Goal: Information Seeking & Learning: Learn about a topic

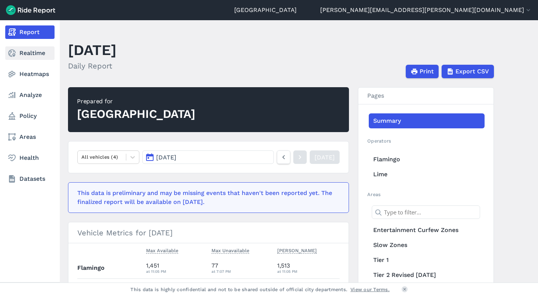
click at [18, 55] on link "Realtime" at bounding box center [29, 52] width 49 height 13
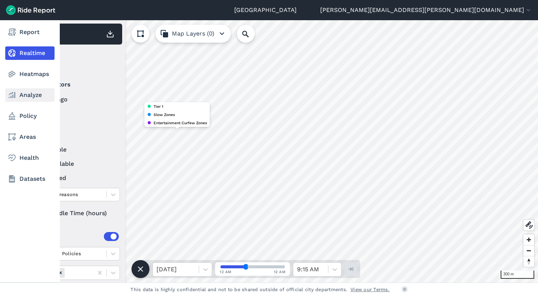
click at [25, 97] on link "Analyze" at bounding box center [29, 94] width 49 height 13
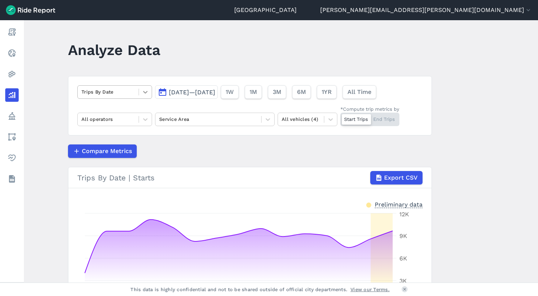
click at [142, 93] on icon at bounding box center [145, 91] width 7 height 7
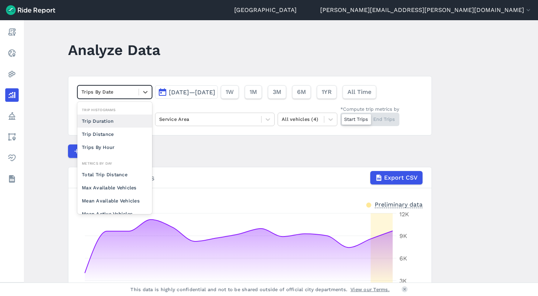
click at [188, 141] on article "option Trip Duration focused, 0 of 2. 10 results available. Use Up and Down to …" at bounding box center [250, 218] width 364 height 285
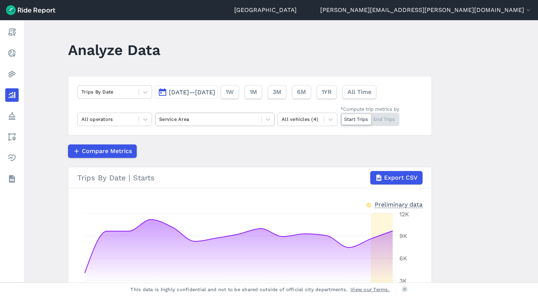
click at [195, 121] on div at bounding box center [208, 119] width 98 height 9
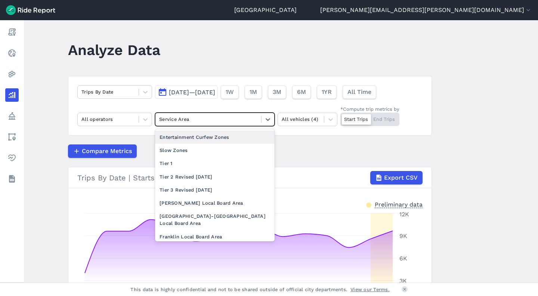
click at [204, 137] on div "Entertainment Curfew Zones" at bounding box center [215, 136] width 120 height 13
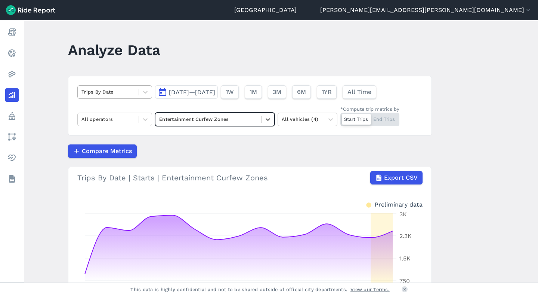
click at [123, 98] on div "Trips By Date" at bounding box center [108, 92] width 61 height 12
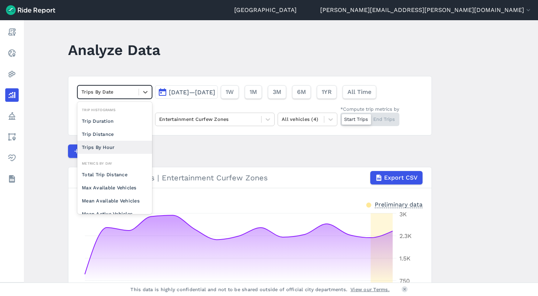
click at [139, 148] on div "Trips By Hour" at bounding box center [114, 147] width 75 height 13
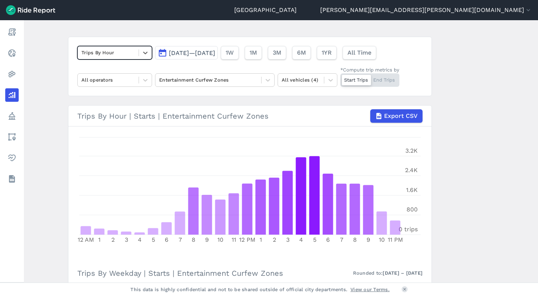
scroll to position [44, 0]
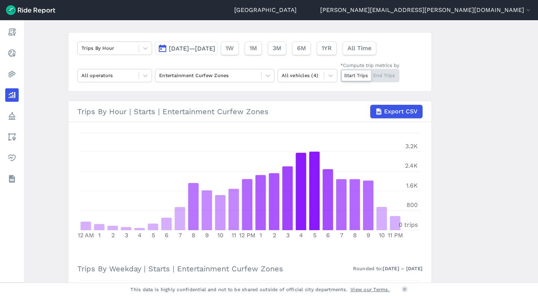
click at [215, 51] on span "[DATE]—[DATE]" at bounding box center [192, 48] width 46 height 7
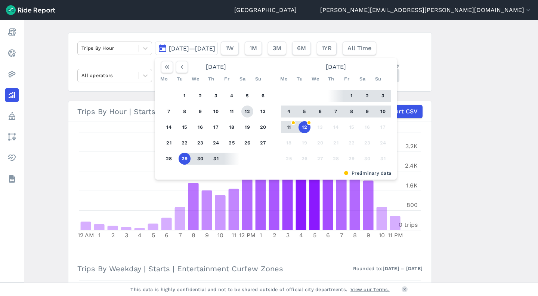
click at [248, 109] on button "12" at bounding box center [247, 111] width 12 height 12
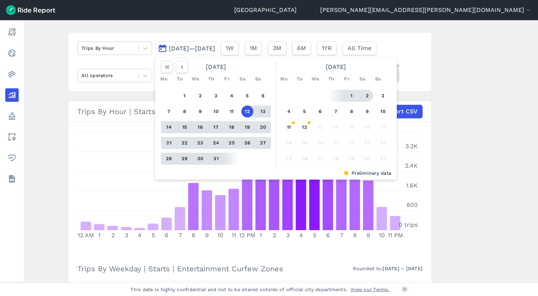
click at [433, 120] on main "Analyze Data Trips By Hour [DATE]—[DATE] [DATE] Mo Tu We Th Fr Sa Su 1 2 3 4 5 …" at bounding box center [281, 151] width 514 height 262
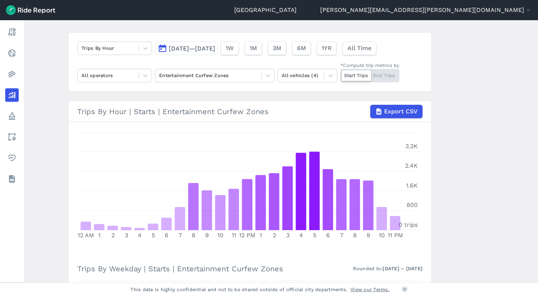
click at [215, 51] on span "[DATE]—[DATE]" at bounding box center [192, 48] width 46 height 7
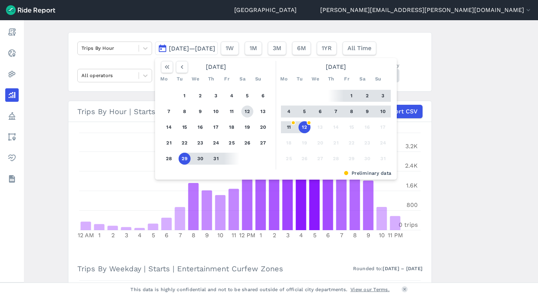
click at [244, 111] on button "12" at bounding box center [247, 111] width 12 height 12
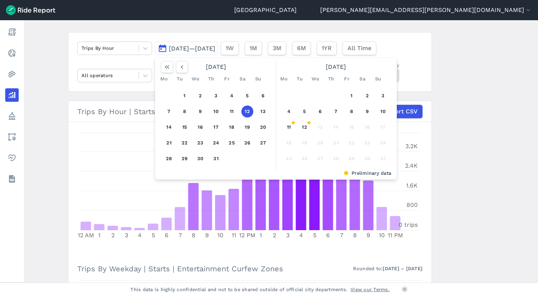
click at [244, 111] on button "12" at bounding box center [247, 111] width 12 height 12
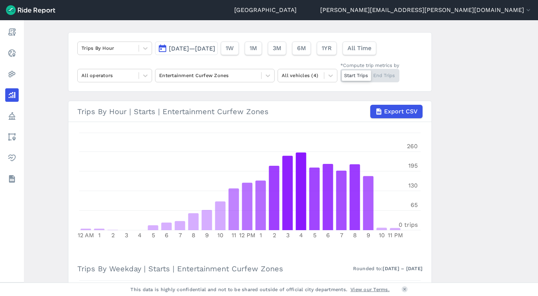
click at [373, 66] on div "*Compute trip metrics by" at bounding box center [370, 65] width 59 height 7
click at [341, 69] on input "*Compute trip metrics by Start Trips End Trips" at bounding box center [341, 71] width 0 height 5
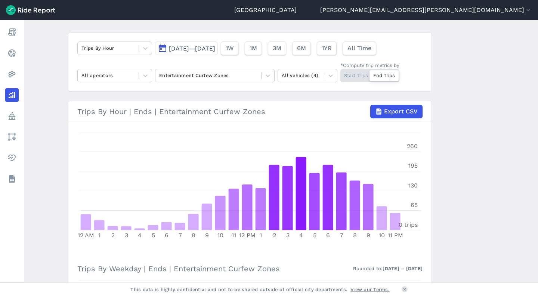
click at [358, 76] on div "Start Trips End Trips" at bounding box center [370, 75] width 59 height 13
click at [341, 74] on input "*Compute trip metrics by Start Trips End Trips" at bounding box center [341, 71] width 0 height 5
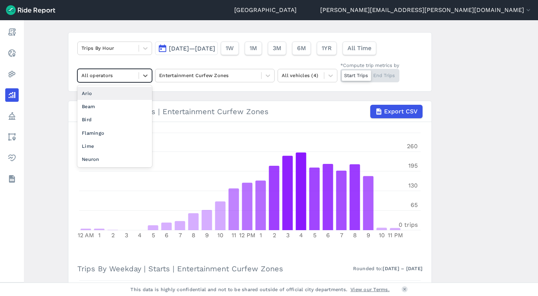
click at [101, 71] on div at bounding box center [107, 75] width 53 height 9
click at [104, 137] on div "Flamingo" at bounding box center [114, 132] width 75 height 13
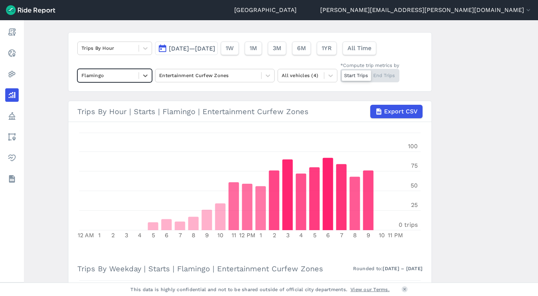
click at [215, 48] on span "[DATE]—[DATE]" at bounding box center [192, 48] width 46 height 7
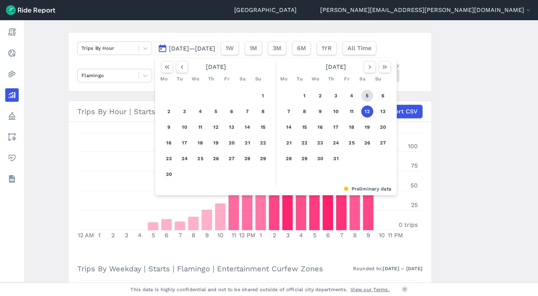
click at [365, 94] on button "5" at bounding box center [367, 96] width 12 height 12
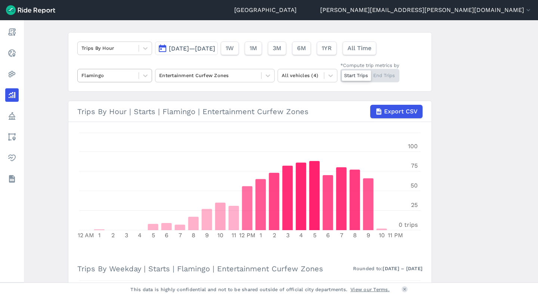
click at [137, 73] on div "Flamingo" at bounding box center [108, 76] width 61 height 12
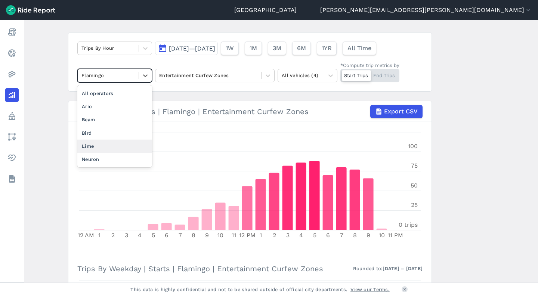
click at [95, 148] on div "Lime" at bounding box center [114, 145] width 75 height 13
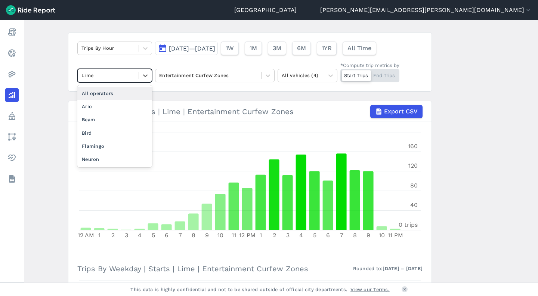
click at [123, 78] on div at bounding box center [107, 75] width 53 height 9
click at [99, 146] on div "Flamingo" at bounding box center [114, 145] width 75 height 13
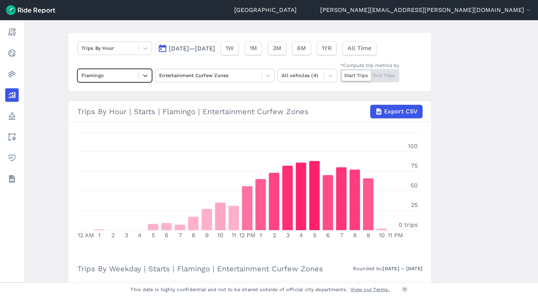
click at [215, 50] on span "[DATE]—[DATE]" at bounding box center [192, 48] width 46 height 7
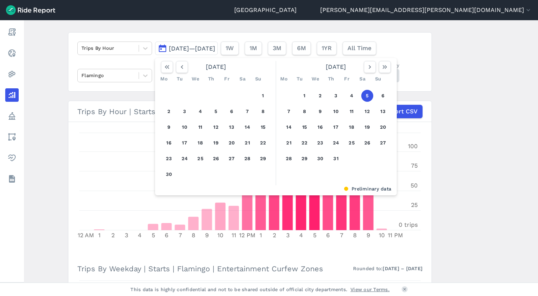
click at [469, 159] on main "Analyze Data Trips By Hour [DATE]—[DATE] [DATE] Mo Tu We Th Fr Sa Su 1 2 3 4 5 …" at bounding box center [281, 151] width 514 height 262
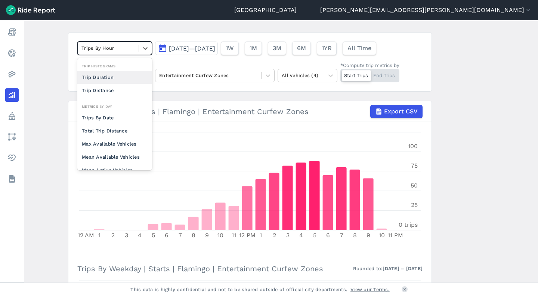
click at [110, 50] on div at bounding box center [107, 48] width 53 height 9
click at [194, 53] on button "[DATE]—[DATE]" at bounding box center [186, 47] width 63 height 13
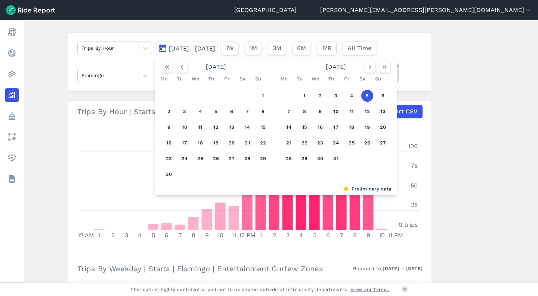
click at [470, 134] on main "Analyze Data Trips By Hour [DATE]—[DATE] [DATE] Mo Tu We Th Fr Sa Su 1 2 3 4 5 …" at bounding box center [281, 151] width 514 height 262
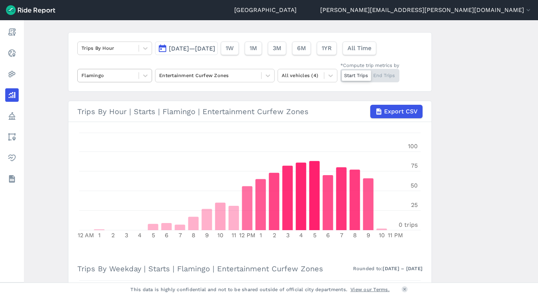
click at [122, 69] on div "Flamingo" at bounding box center [114, 75] width 75 height 13
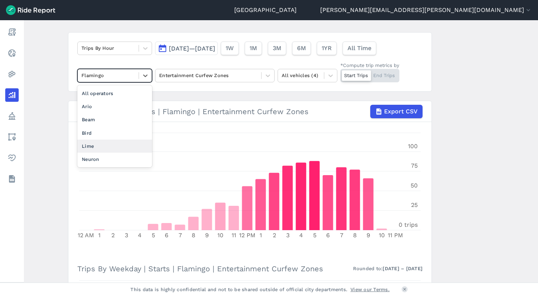
click at [100, 144] on div "Lime" at bounding box center [114, 145] width 75 height 13
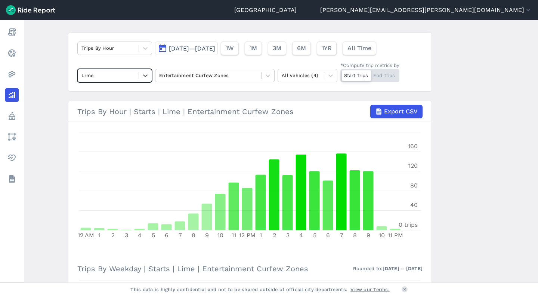
click at [215, 50] on span "[DATE]—[DATE]" at bounding box center [192, 48] width 46 height 7
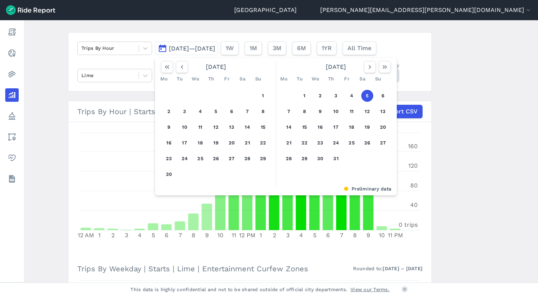
click at [363, 137] on div "1 2 3 4 5 6 7 8 9 10 11 12 13 14 15 16 17 18 19 20 21 22 23 24 25 26 27 28 29 3…" at bounding box center [336, 127] width 116 height 84
click at [367, 142] on button "26" at bounding box center [367, 143] width 12 height 12
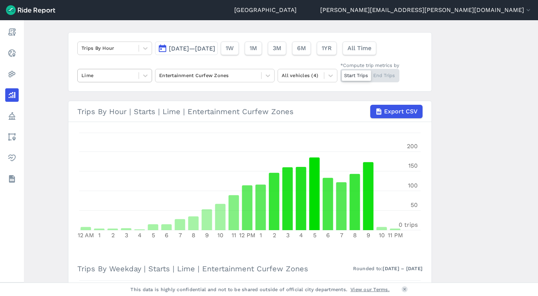
click at [129, 77] on div at bounding box center [107, 75] width 53 height 9
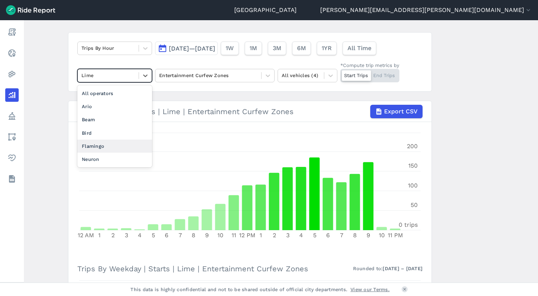
click at [108, 142] on div "Flamingo" at bounding box center [114, 145] width 75 height 13
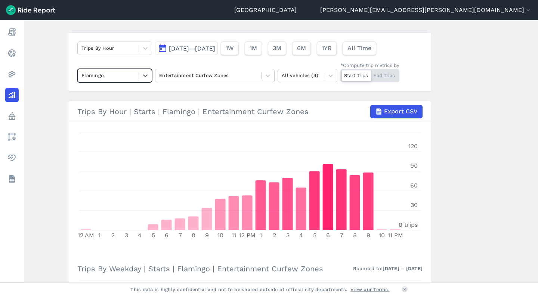
click at [108, 81] on div "Flamingo" at bounding box center [108, 76] width 61 height 12
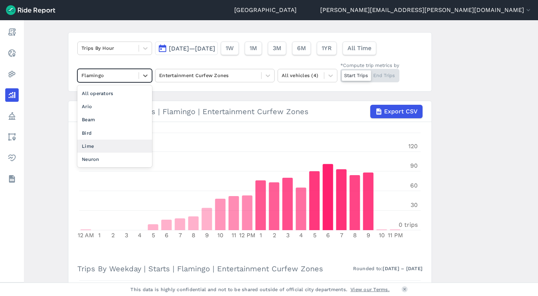
click at [106, 148] on div "Lime" at bounding box center [114, 145] width 75 height 13
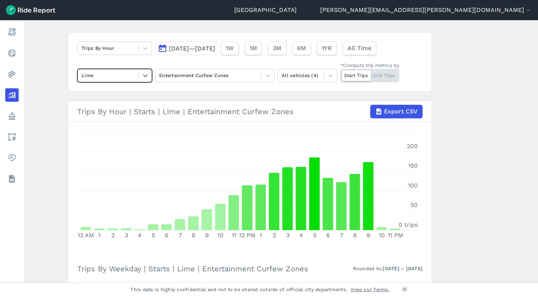
click at [99, 286] on footer "This data is highly confidential and not to be shared outside of official city …" at bounding box center [269, 288] width 538 height 13
click at [218, 53] on button "[DATE]—[DATE]" at bounding box center [186, 47] width 63 height 13
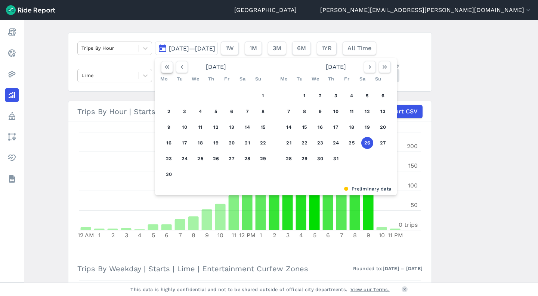
click at [169, 68] on icon "button" at bounding box center [166, 66] width 7 height 7
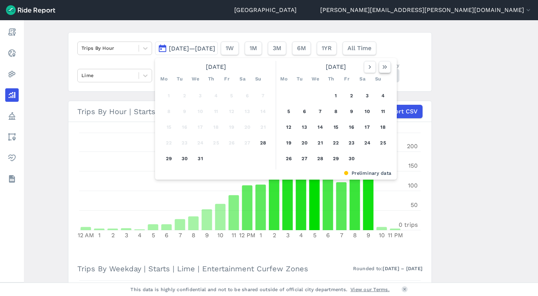
click at [379, 68] on button "button" at bounding box center [385, 67] width 12 height 12
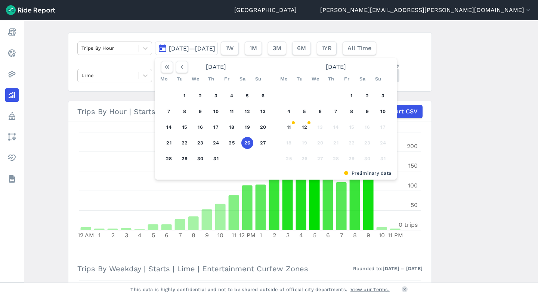
click at [457, 160] on main "Analyze Data Trips By Hour [DATE]—[DATE] [DATE] Mo Tu We Th Fr Sa Su 1 2 3 4 5 …" at bounding box center [281, 151] width 514 height 262
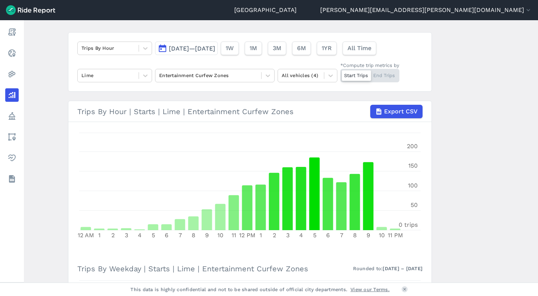
click at [215, 50] on span "[DATE]—[DATE]" at bounding box center [192, 48] width 46 height 7
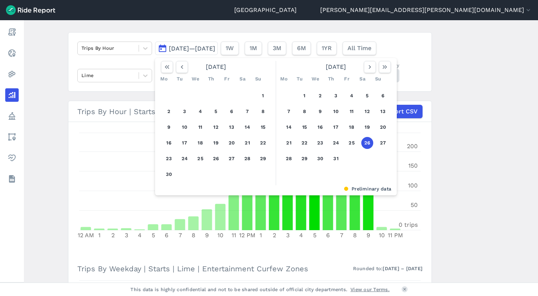
click at [531, 111] on main "Analyze Data Trips By Hour [DATE]—[DATE] [DATE] Mo Tu We Th Fr Sa Su 1 2 3 4 5 …" at bounding box center [281, 151] width 514 height 262
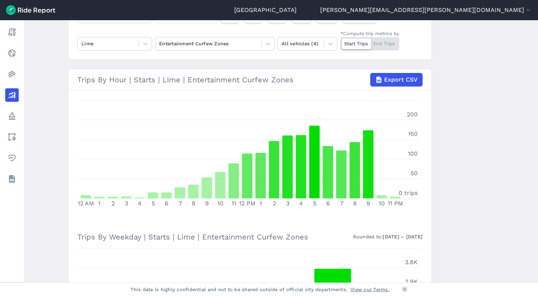
scroll to position [76, 0]
click at [101, 44] on div at bounding box center [107, 43] width 53 height 9
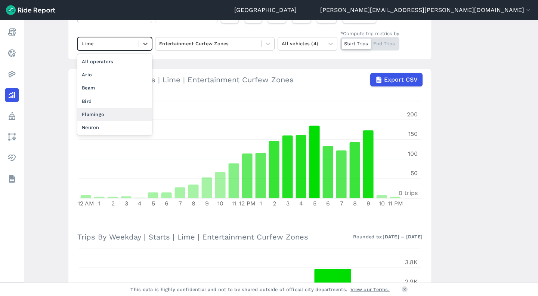
click at [99, 112] on div "Flamingo" at bounding box center [114, 114] width 75 height 13
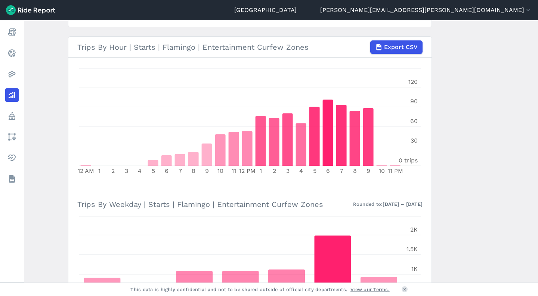
scroll to position [43, 0]
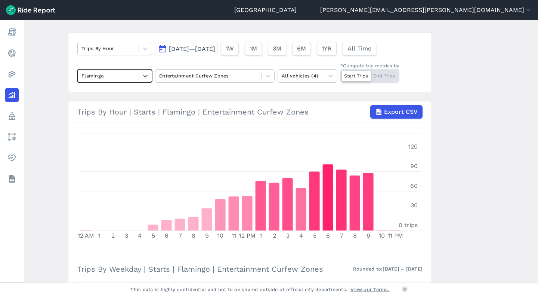
click at [124, 78] on div at bounding box center [107, 75] width 53 height 9
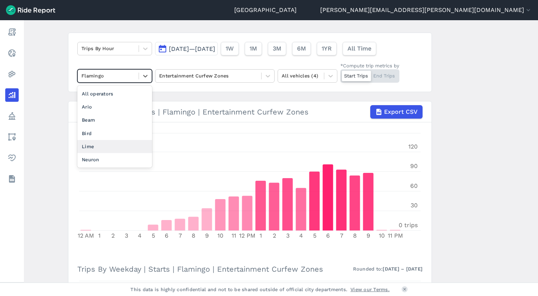
click at [108, 150] on div "Lime" at bounding box center [114, 146] width 75 height 13
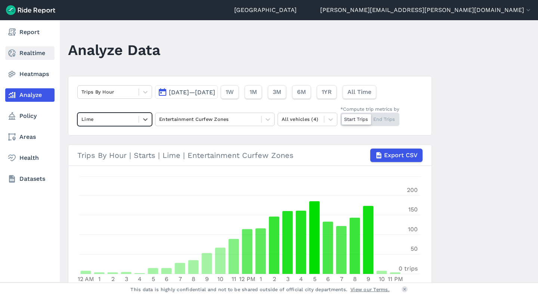
click at [21, 52] on link "Realtime" at bounding box center [29, 52] width 49 height 13
